Goal: Complete application form

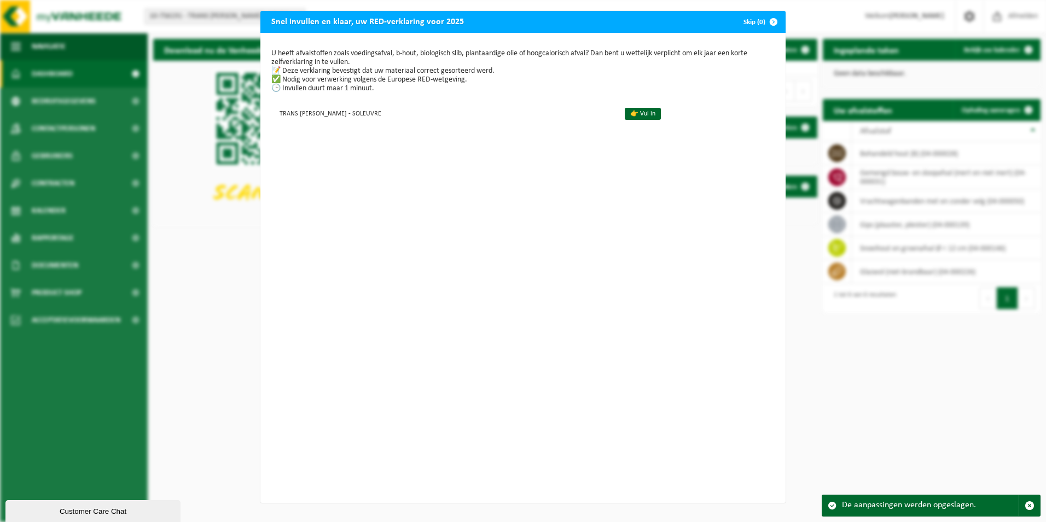
click at [751, 23] on button "Skip (0)" at bounding box center [760, 22] width 50 height 22
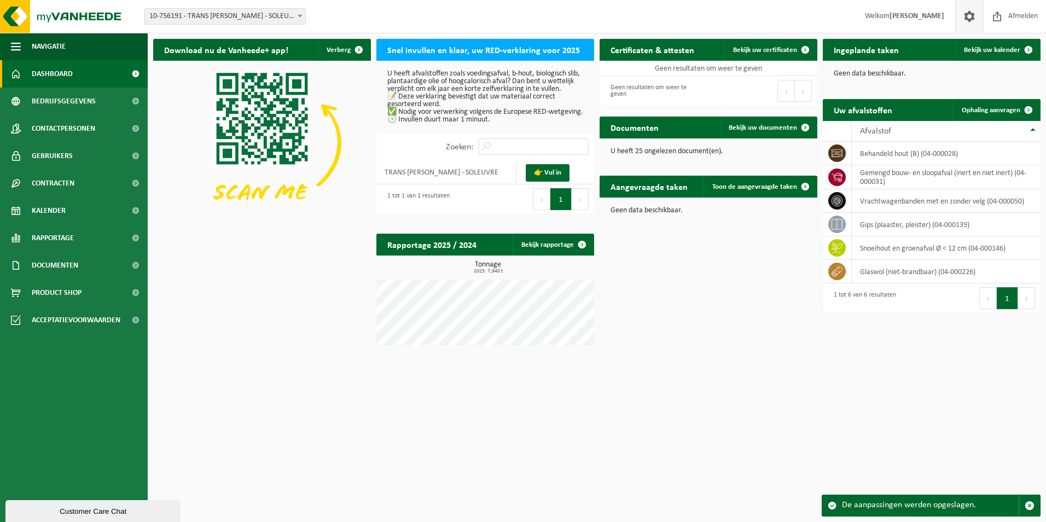
click at [965, 23] on span at bounding box center [969, 16] width 16 height 32
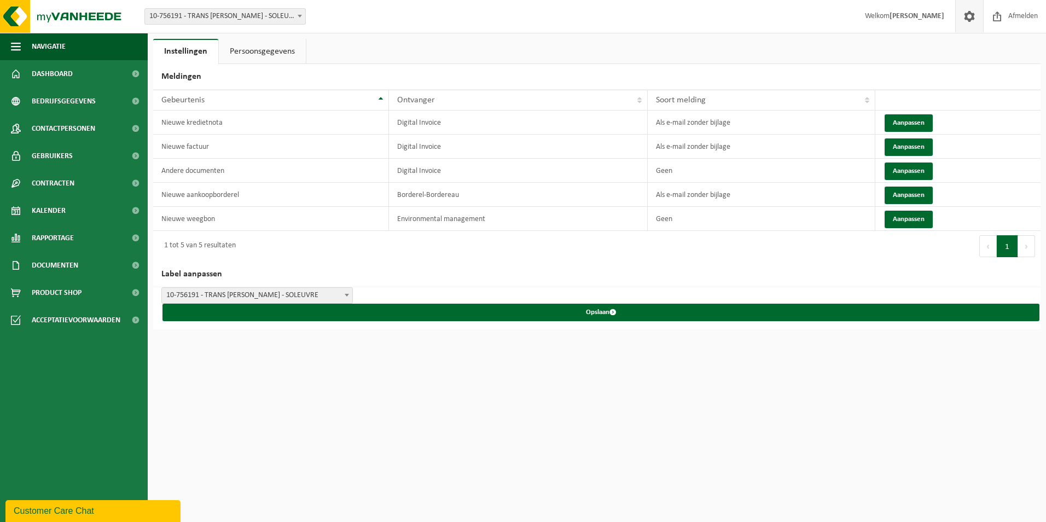
click at [283, 51] on link "Persoonsgegevens" at bounding box center [262, 51] width 87 height 25
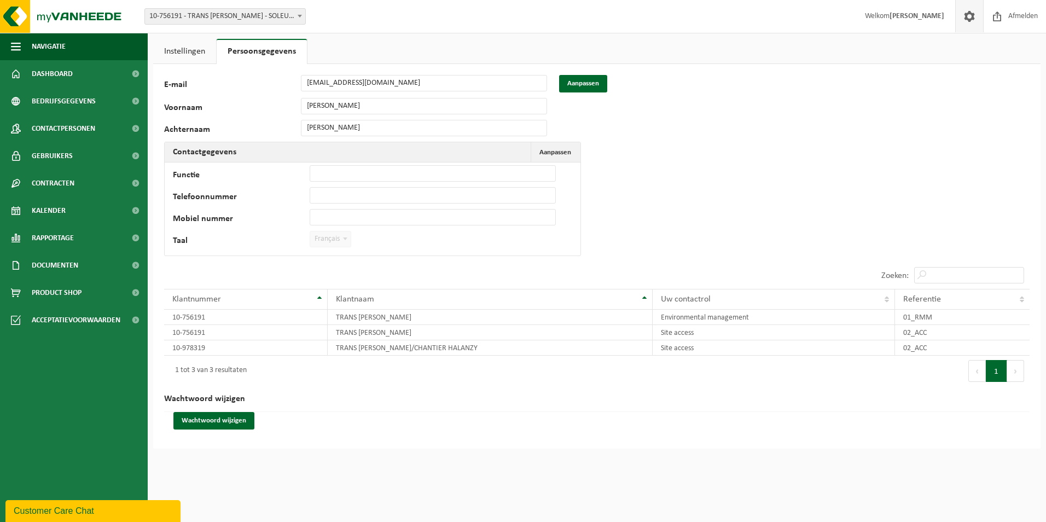
drag, startPoint x: 1004, startPoint y: 0, endPoint x: 745, endPoint y: 177, distance: 313.8
click at [745, 177] on div "125303 E-mail marco@translopes.lu Aanpassen Voornaam MARCO Achternaam LOPES Con…" at bounding box center [596, 256] width 887 height 385
click at [972, 15] on span at bounding box center [969, 16] width 16 height 32
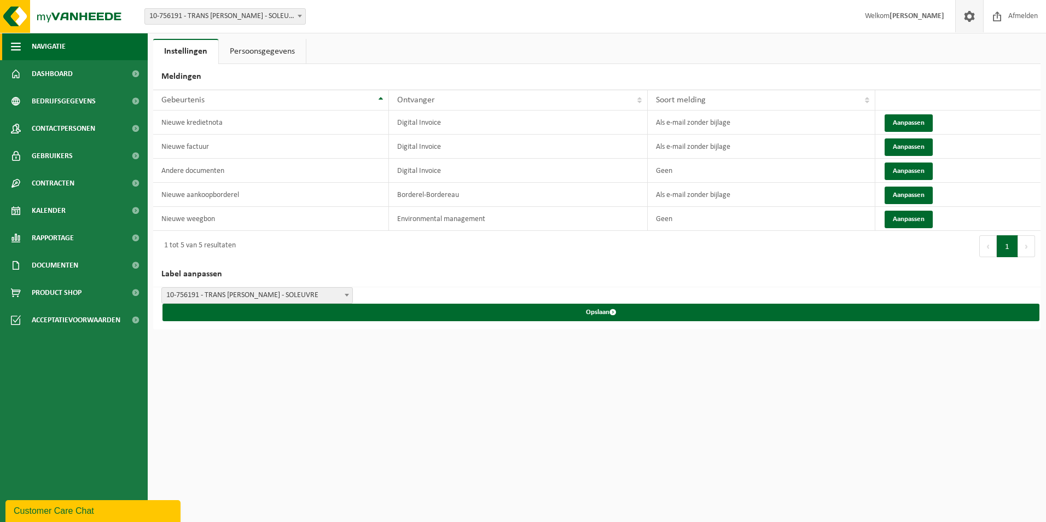
click at [63, 35] on span "Navigatie" at bounding box center [49, 46] width 34 height 27
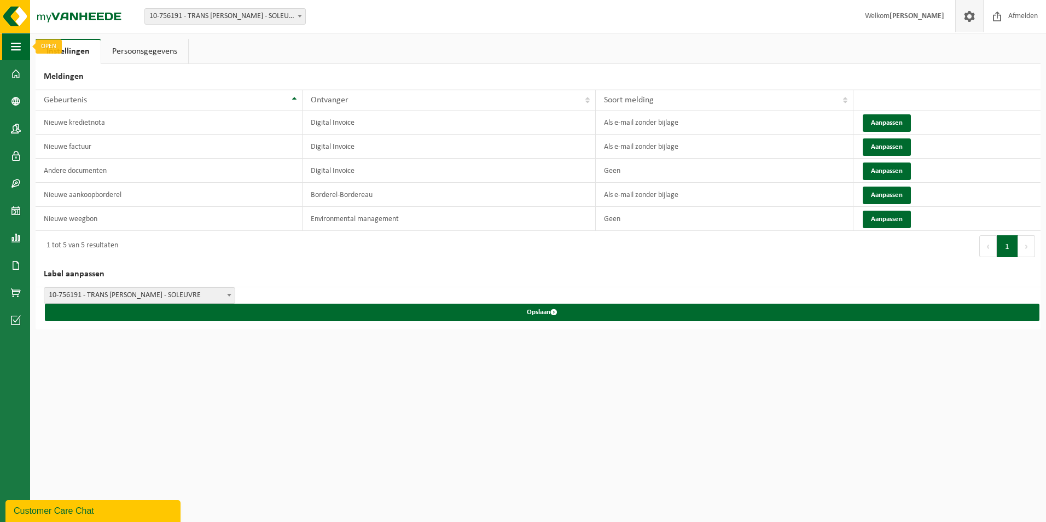
click at [20, 43] on span "button" at bounding box center [16, 46] width 10 height 27
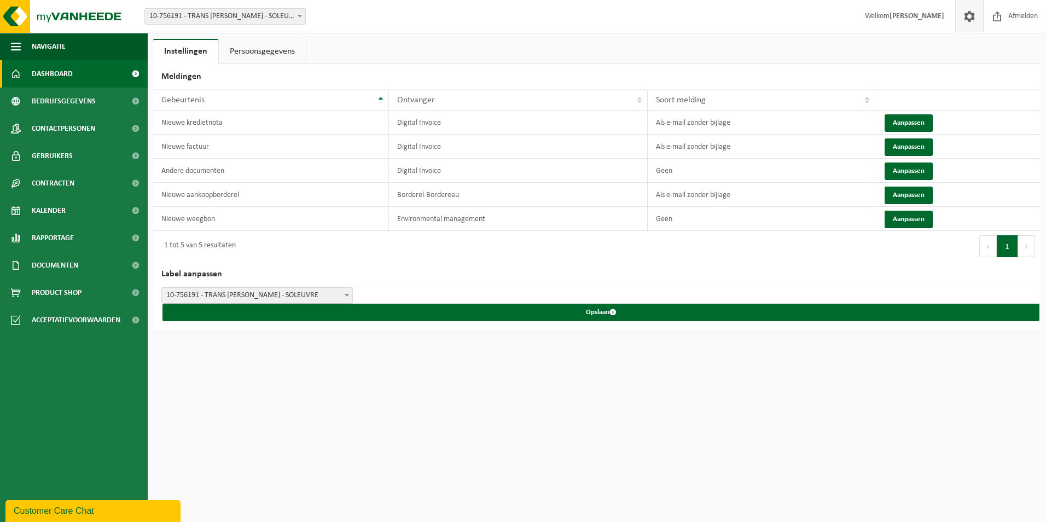
click at [14, 71] on span at bounding box center [16, 73] width 10 height 27
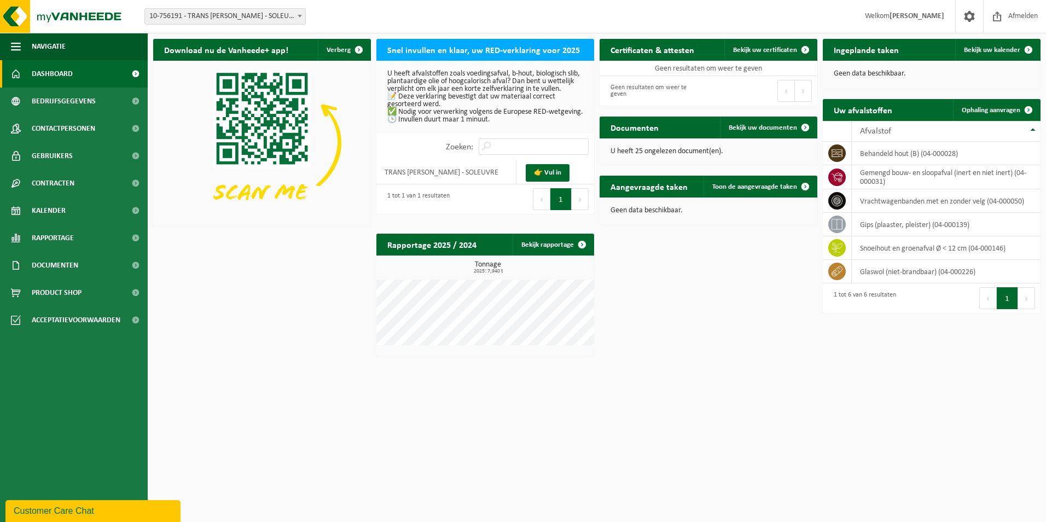
click at [173, 11] on span "10-756191 - TRANS [PERSON_NAME] - SOLEUVRE" at bounding box center [225, 16] width 160 height 15
click at [185, 14] on span "10-756191 - TRANS [PERSON_NAME] - SOLEUVRE" at bounding box center [225, 16] width 160 height 15
click at [14, 21] on img at bounding box center [65, 16] width 131 height 33
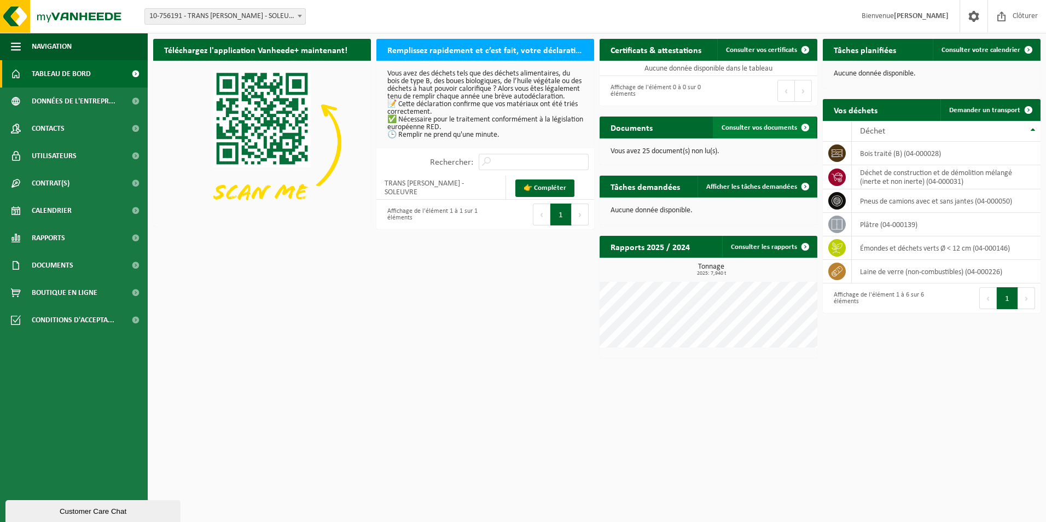
click at [761, 125] on span "Consulter vos documents" at bounding box center [760, 127] width 76 height 7
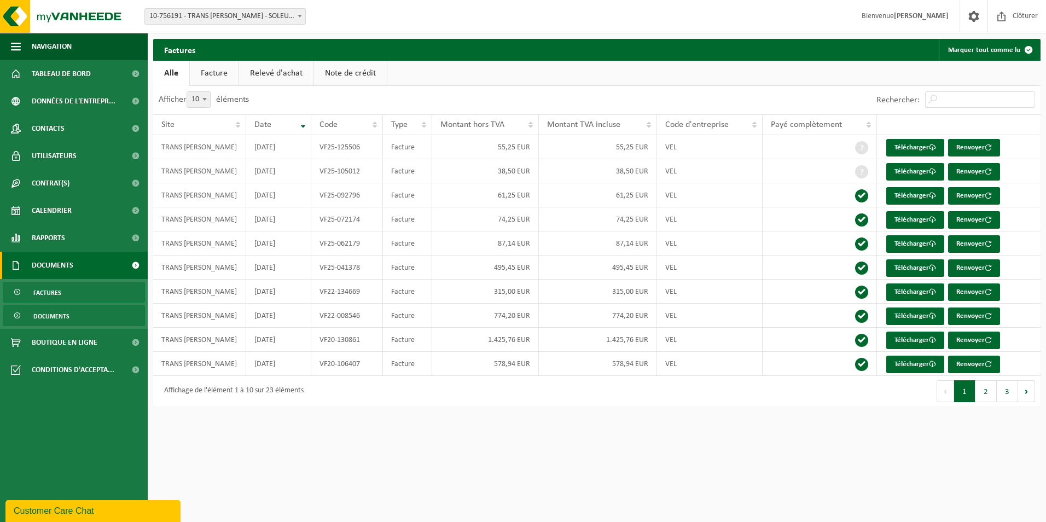
click at [79, 321] on link "Documents" at bounding box center [74, 315] width 142 height 21
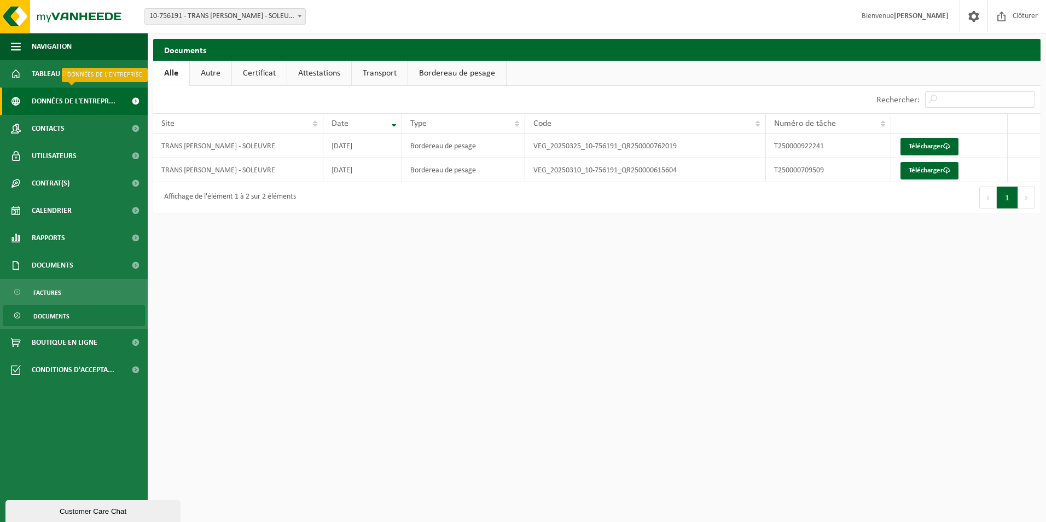
click at [71, 102] on span "Données de l'entrepr..." at bounding box center [74, 101] width 84 height 27
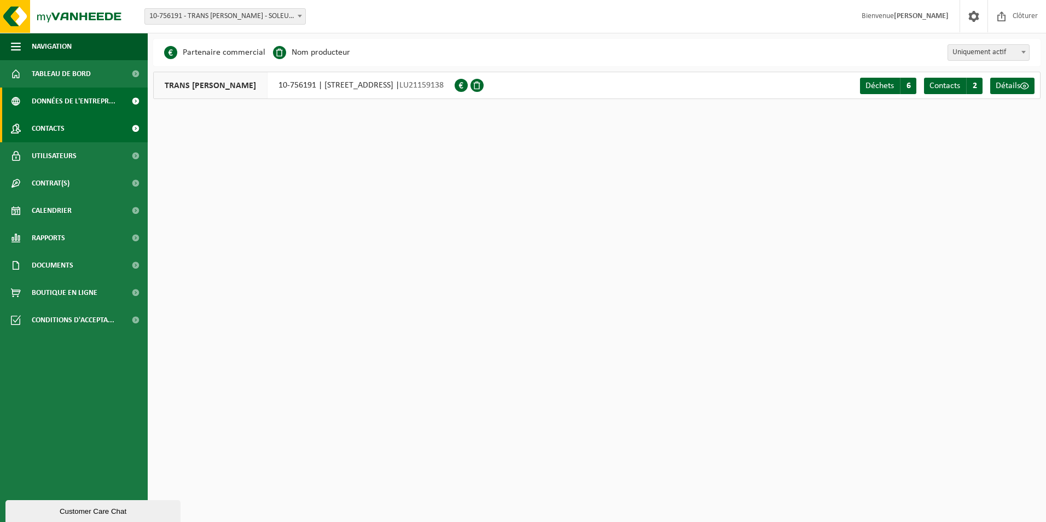
click at [74, 135] on link "Contacts" at bounding box center [74, 128] width 148 height 27
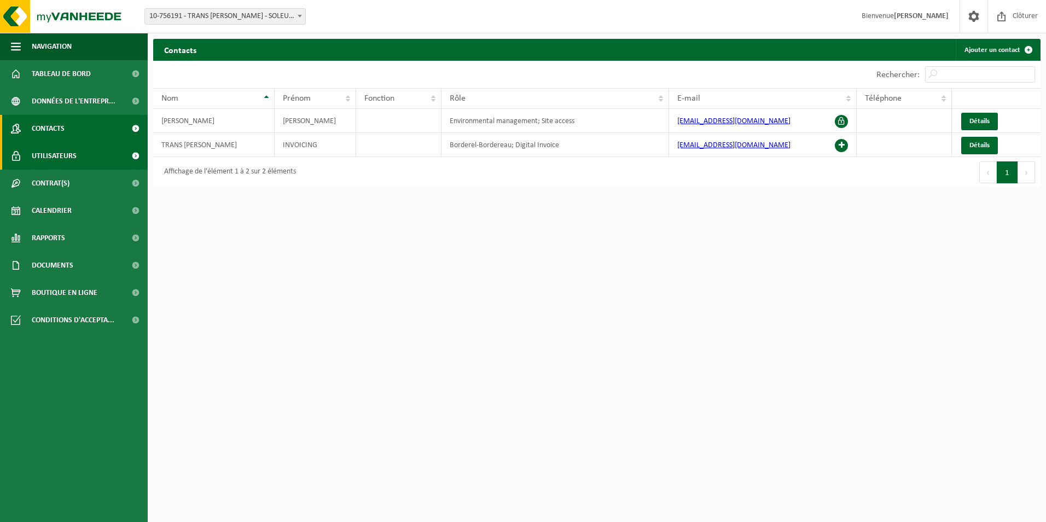
click at [81, 169] on link "Utilisateurs" at bounding box center [74, 155] width 148 height 27
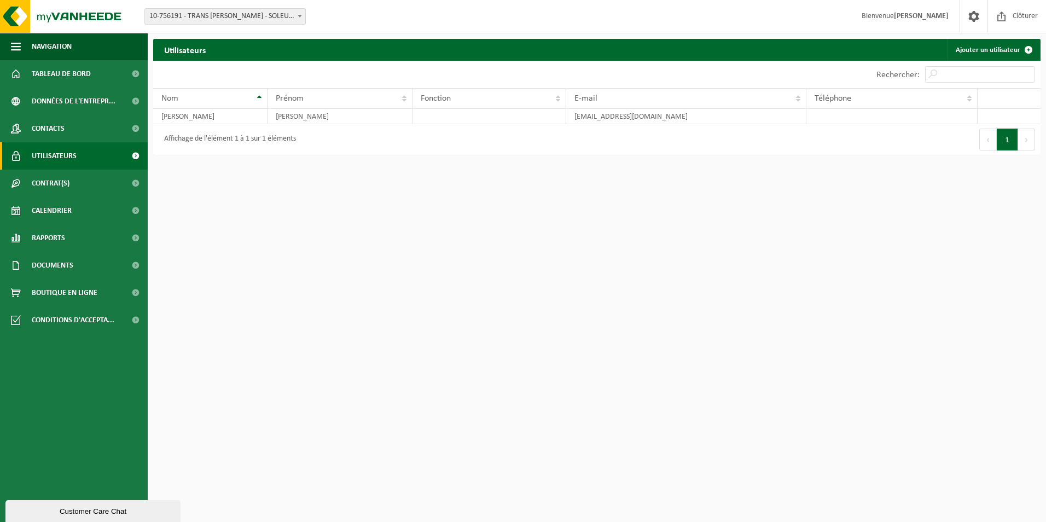
click at [83, 188] on link "Contrat(s)" at bounding box center [74, 183] width 148 height 27
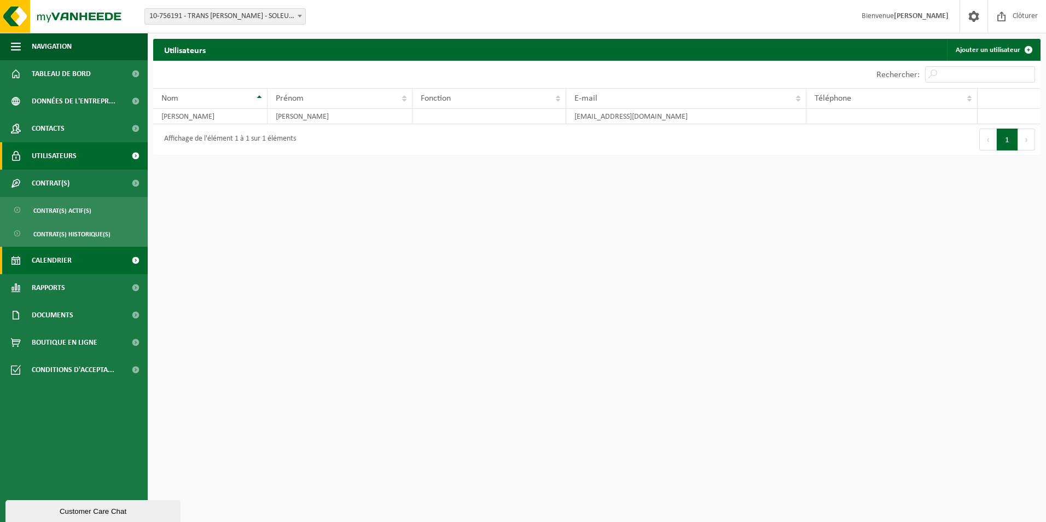
click at [85, 194] on link "Contrat(s)" at bounding box center [74, 183] width 148 height 27
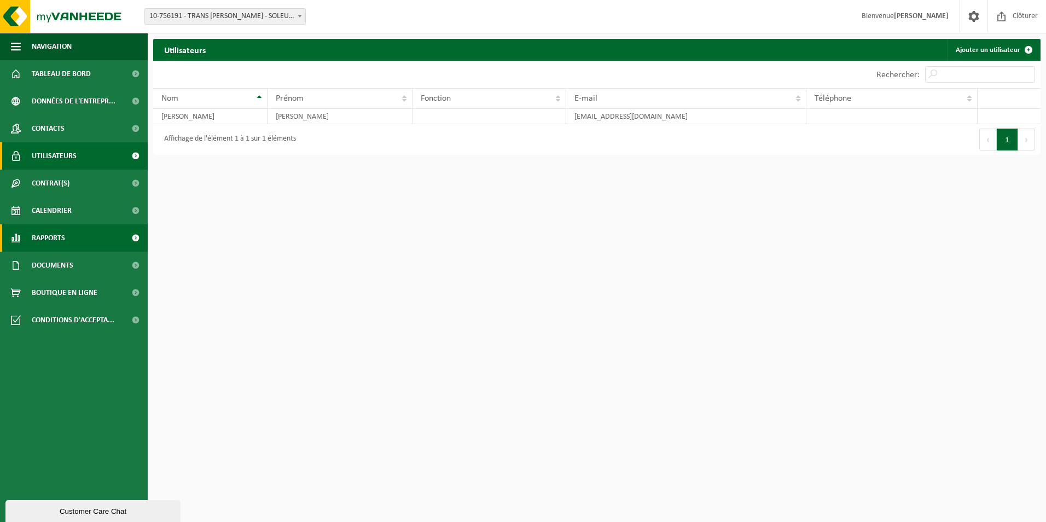
click at [77, 233] on link "Rapports" at bounding box center [74, 237] width 148 height 27
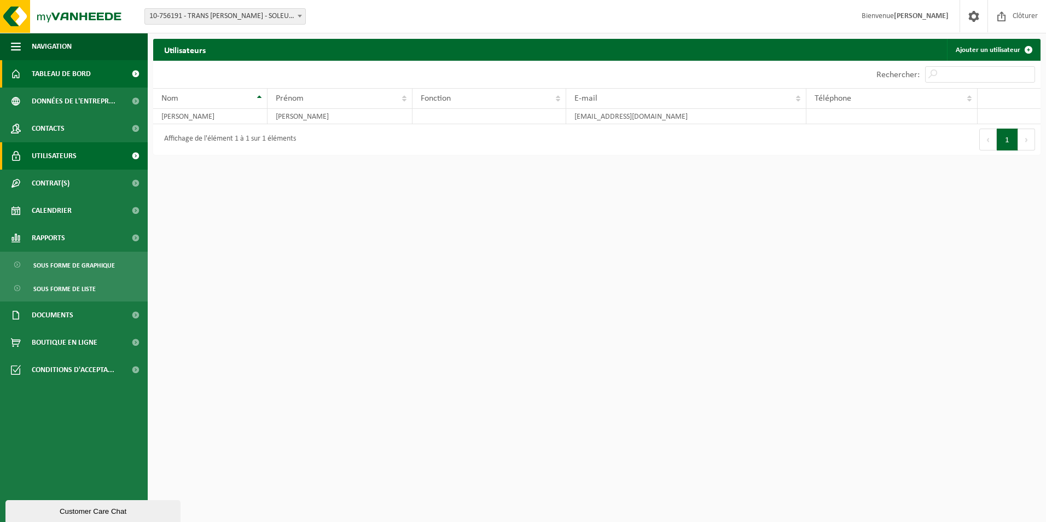
click at [107, 76] on link "Tableau de bord" at bounding box center [74, 73] width 148 height 27
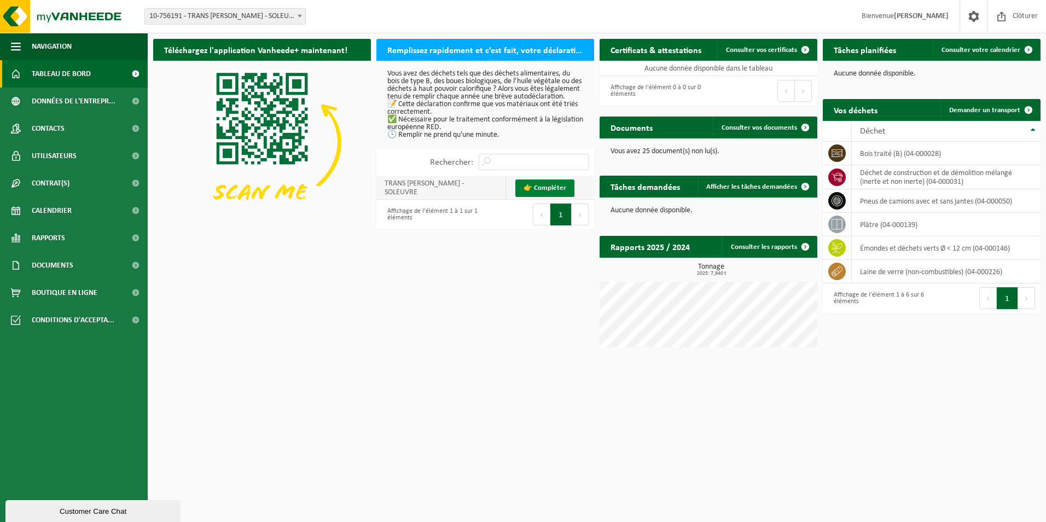
click at [556, 194] on link "👉 Compléter" at bounding box center [544, 188] width 59 height 18
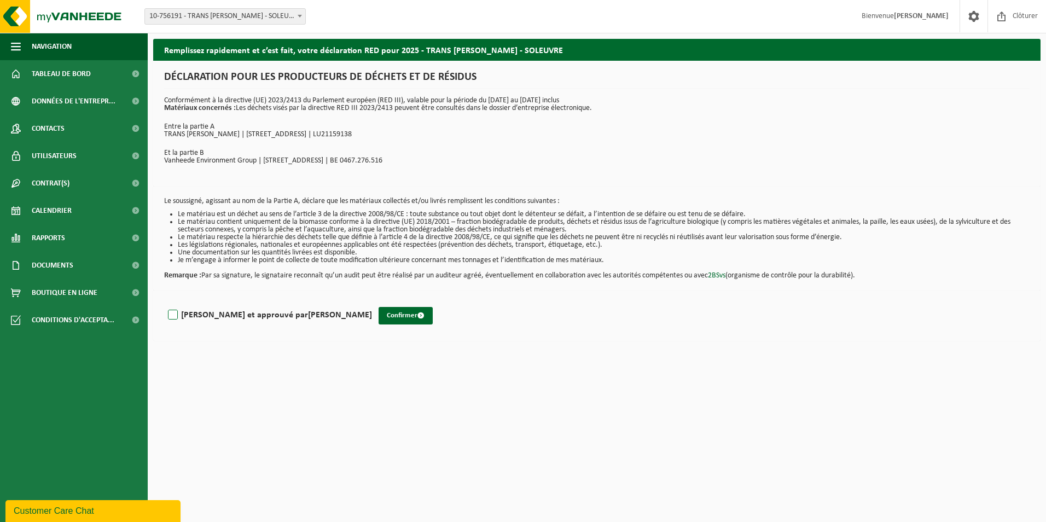
drag, startPoint x: 184, startPoint y: 312, endPoint x: 259, endPoint y: 320, distance: 75.4
click at [188, 313] on label "Lu et approuvé par MARCO LOPES" at bounding box center [269, 315] width 206 height 16
click at [417, 316] on span "submit" at bounding box center [420, 315] width 7 height 7
click at [167, 314] on label "Lu et approuvé par MARCO LOPES" at bounding box center [269, 315] width 206 height 16
click at [372, 301] on input "Lu et approuvé par MARCO LOPES" at bounding box center [372, 301] width 1 height 1
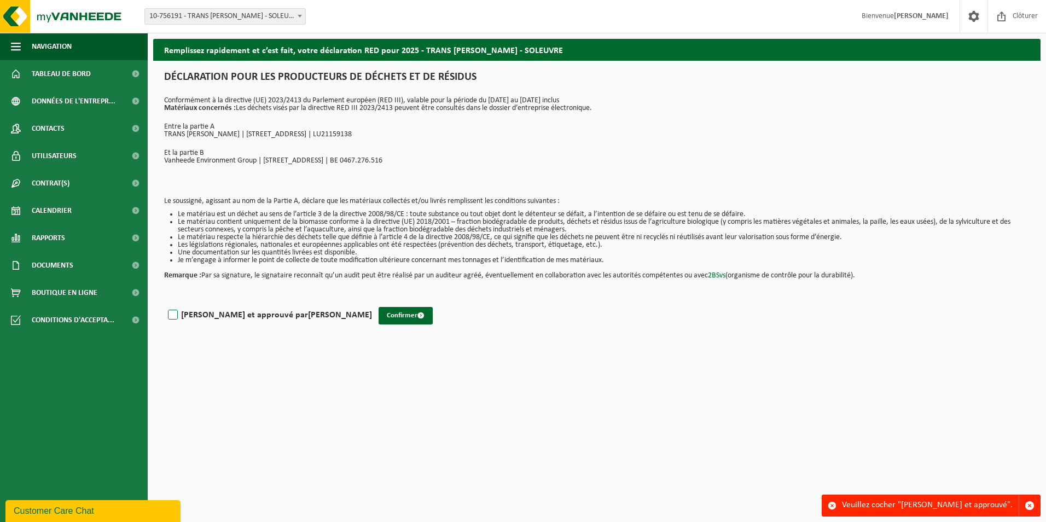
checkbox input "true"
click at [379, 318] on button "Confirmer" at bounding box center [406, 316] width 54 height 18
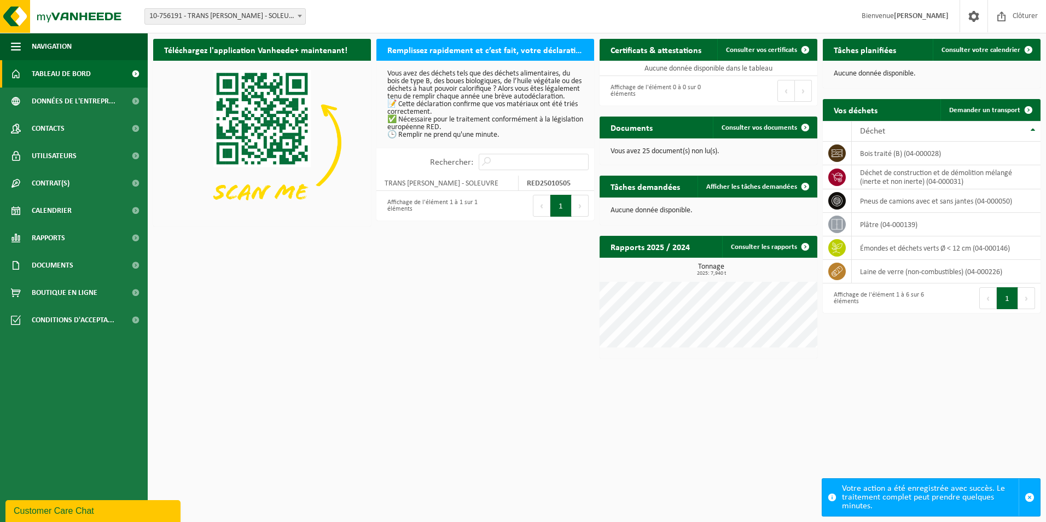
click at [561, 213] on button "1" at bounding box center [560, 206] width 21 height 22
click at [396, 208] on div "Affichage de l'élément 1 à 1 sur 1 éléments" at bounding box center [431, 206] width 98 height 24
click at [775, 125] on span "Consulter vos documents" at bounding box center [760, 127] width 76 height 7
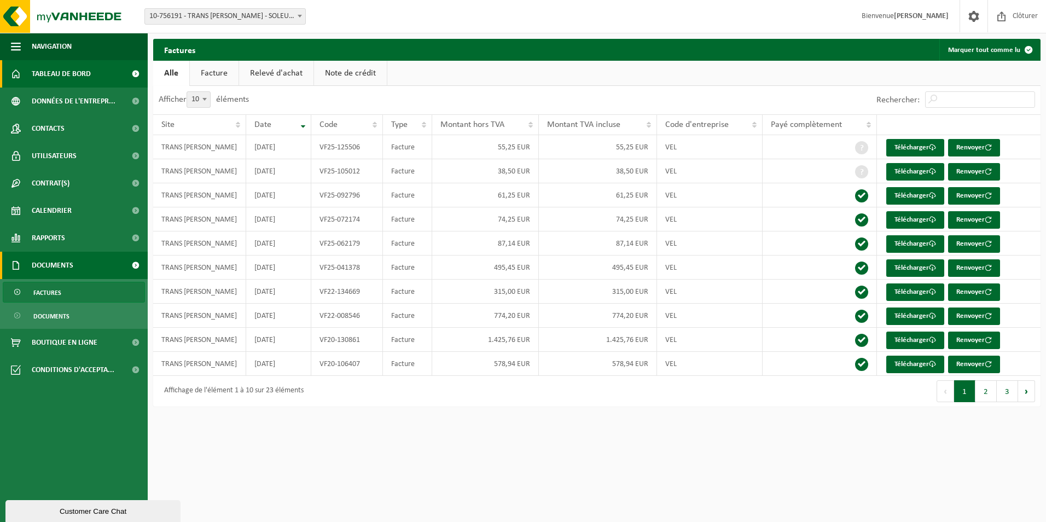
click at [69, 72] on span "Tableau de bord" at bounding box center [61, 73] width 59 height 27
